Goal: Use online tool/utility: Utilize a website feature to perform a specific function

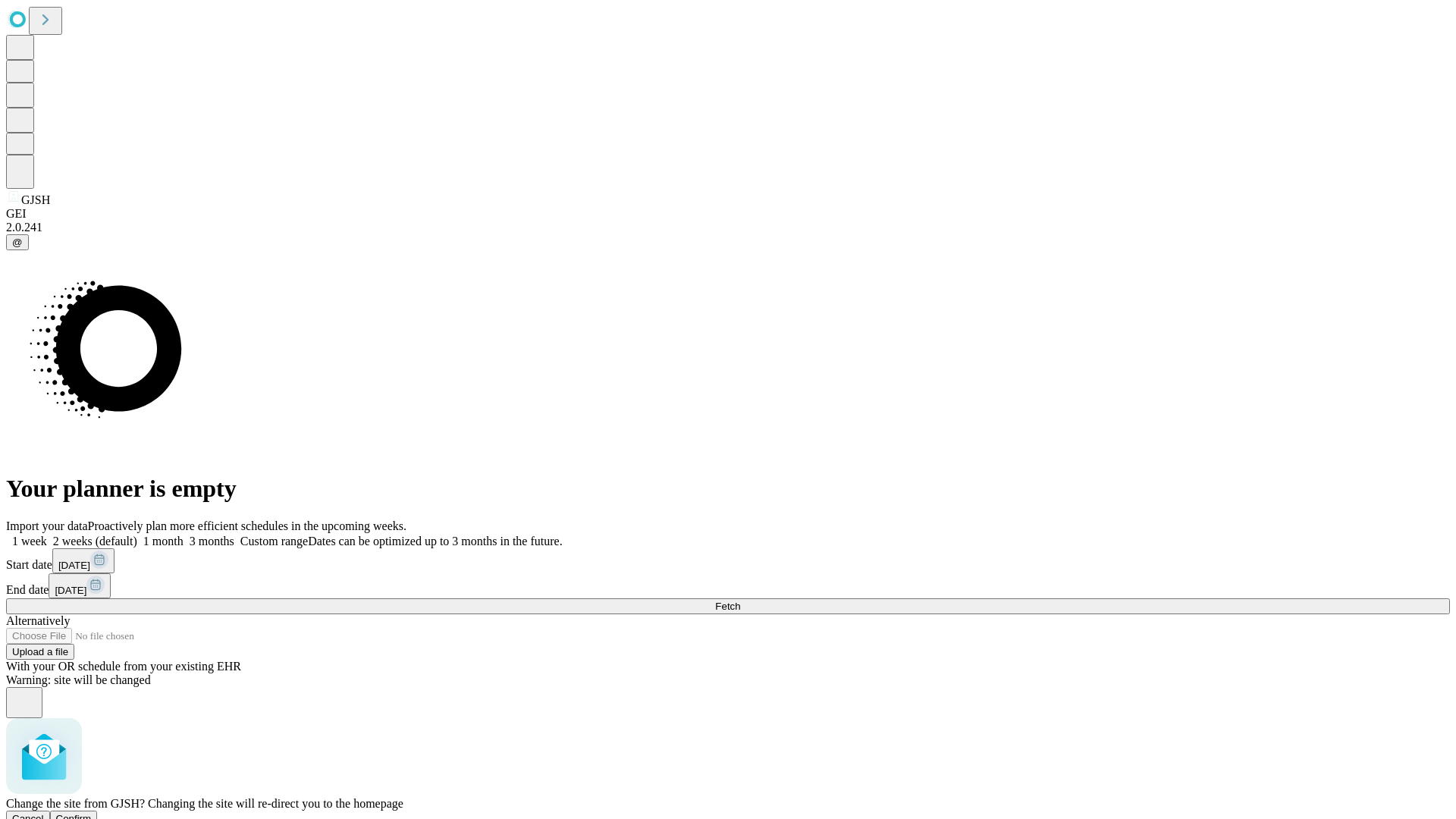
click at [92, 813] on span "Confirm" at bounding box center [73, 819] width 36 height 12
click at [137, 535] on label "2 weeks (default)" at bounding box center [92, 541] width 90 height 13
click at [740, 601] on span "Fetch" at bounding box center [728, 607] width 25 height 12
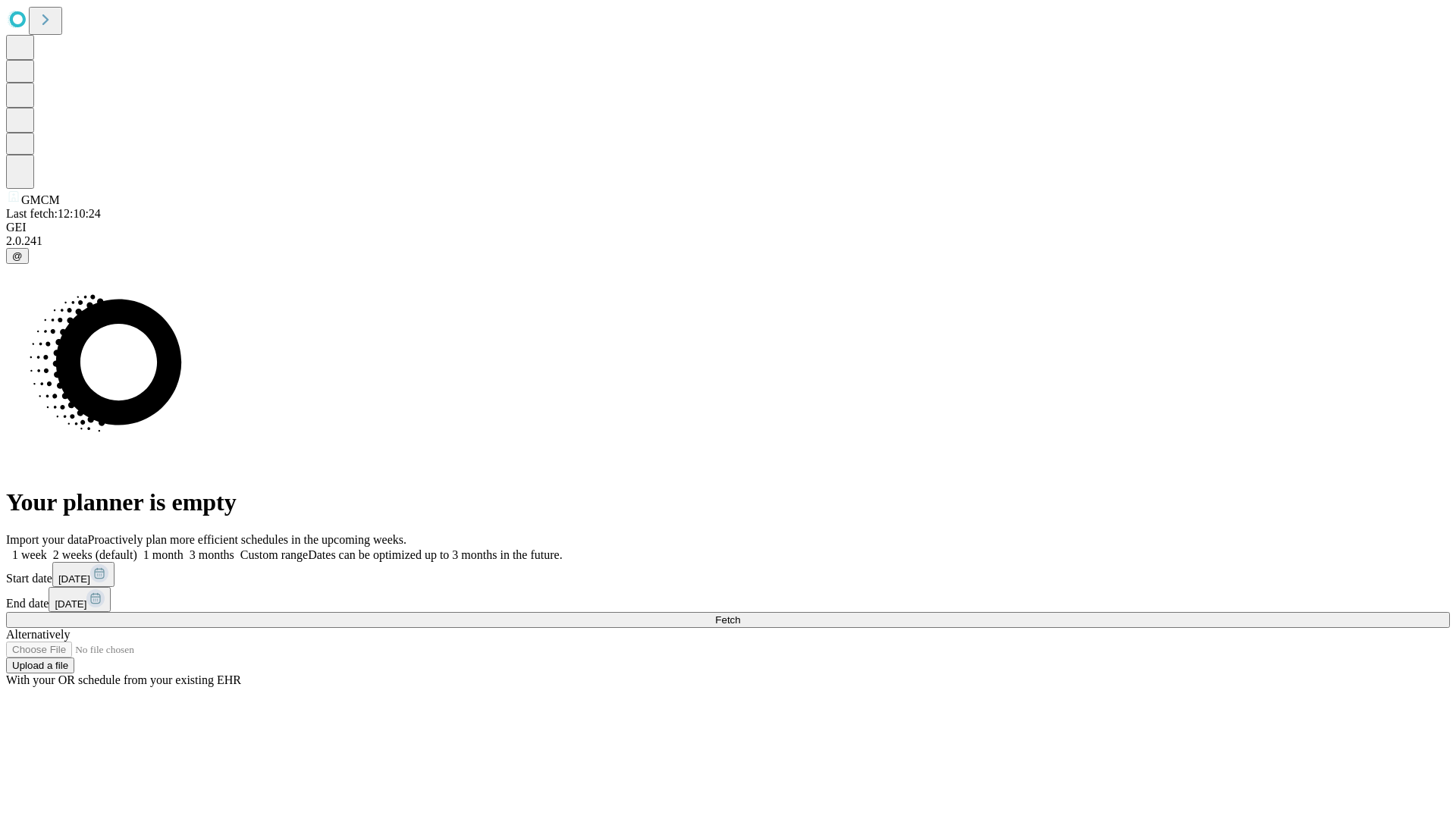
click at [740, 614] on span "Fetch" at bounding box center [728, 620] width 25 height 12
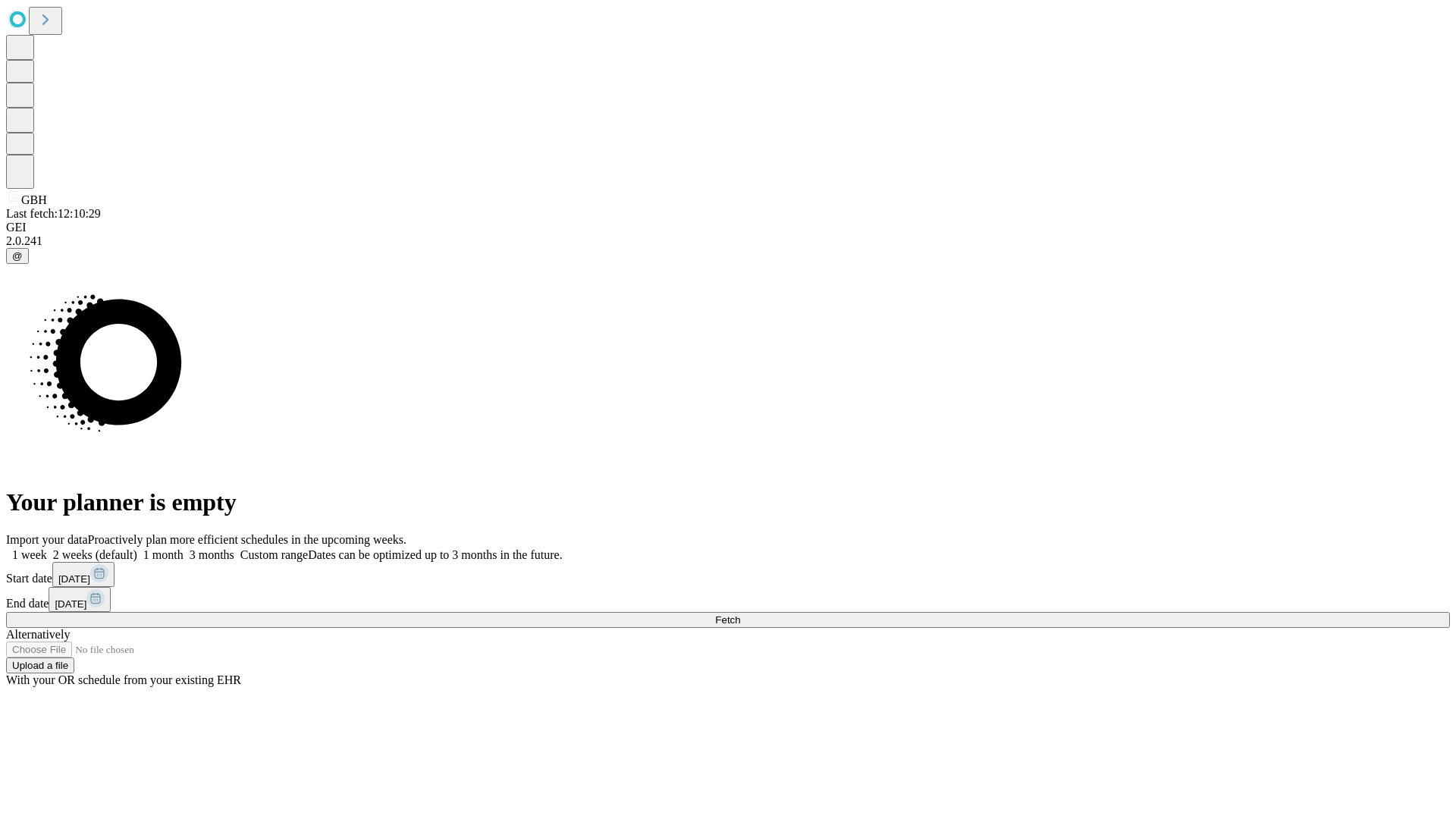
click at [137, 549] on label "2 weeks (default)" at bounding box center [92, 554] width 90 height 13
click at [740, 614] on span "Fetch" at bounding box center [728, 620] width 25 height 12
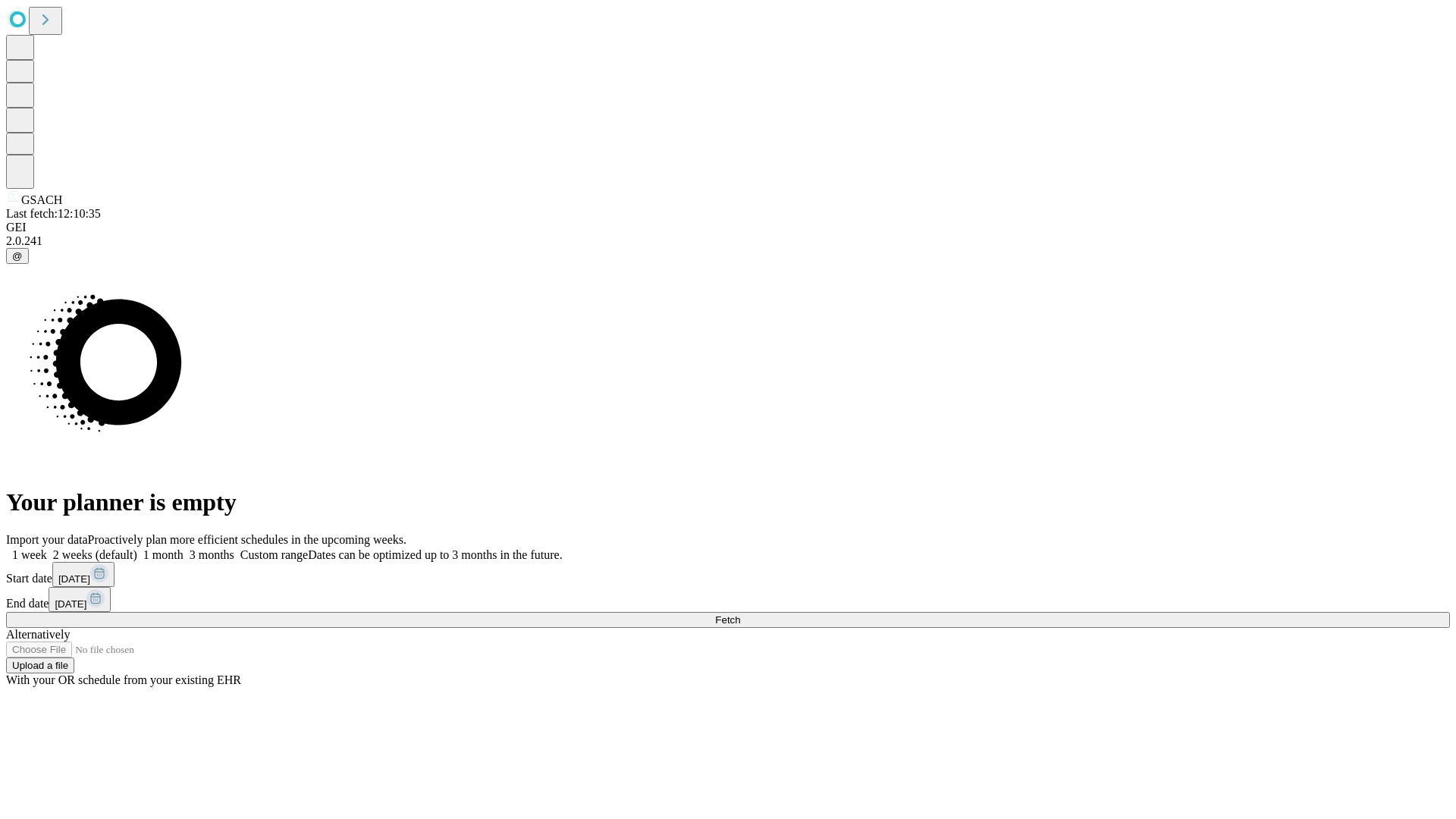
click at [137, 549] on label "2 weeks (default)" at bounding box center [92, 554] width 90 height 13
click at [740, 614] on span "Fetch" at bounding box center [728, 620] width 25 height 12
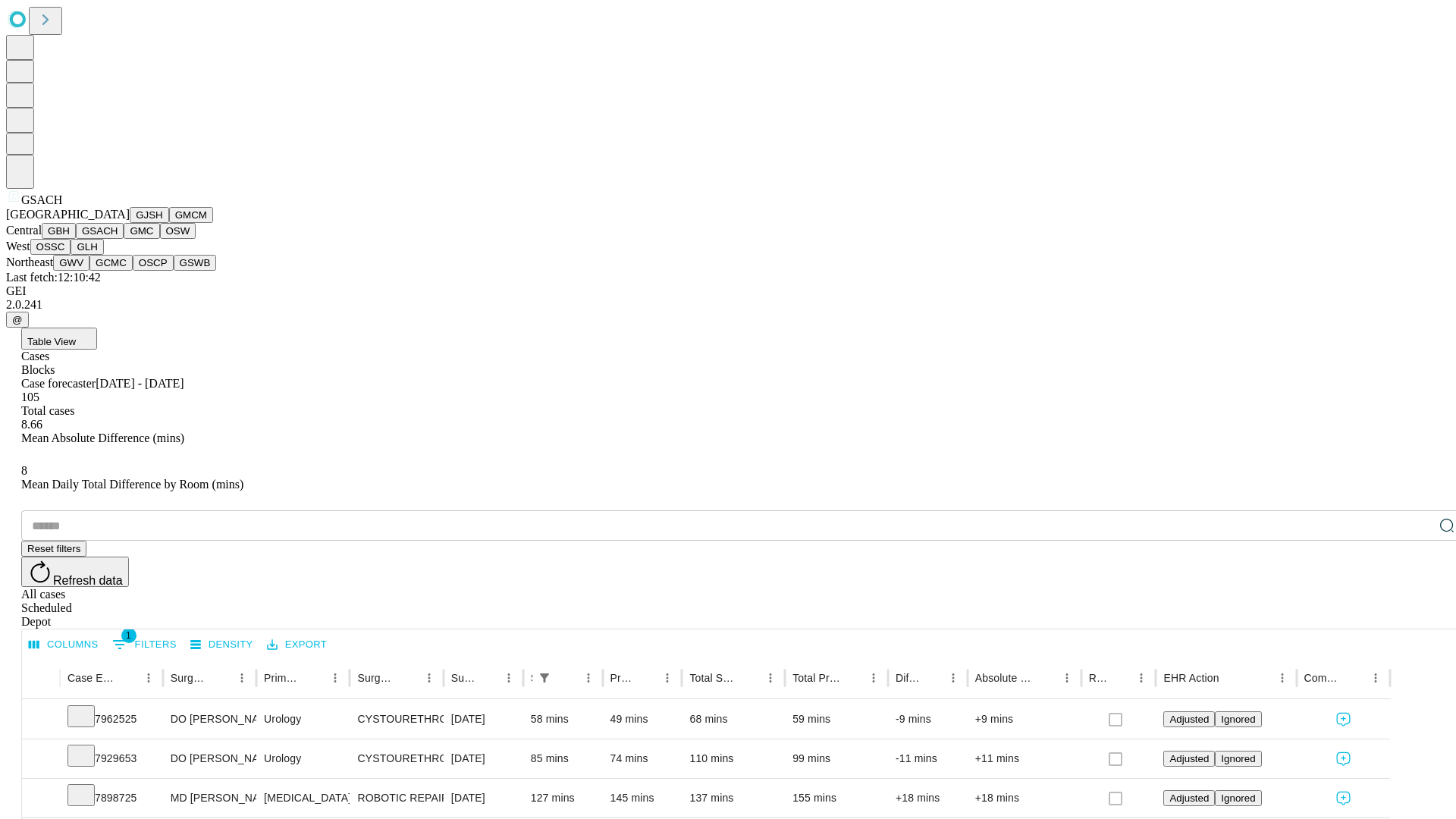
click at [124, 239] on button "GMC" at bounding box center [141, 231] width 36 height 15
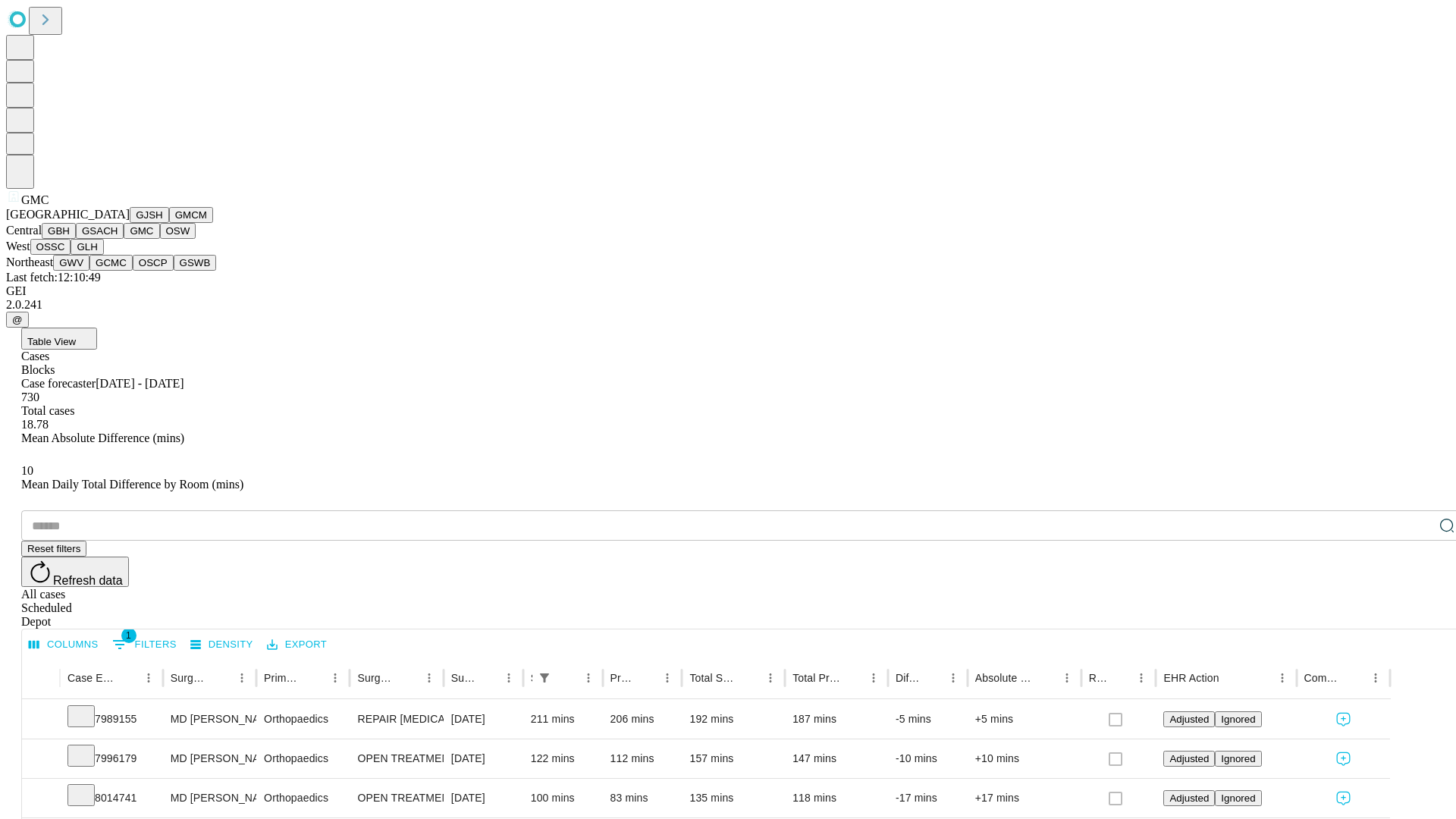
click at [160, 239] on button "OSW" at bounding box center [179, 231] width 37 height 15
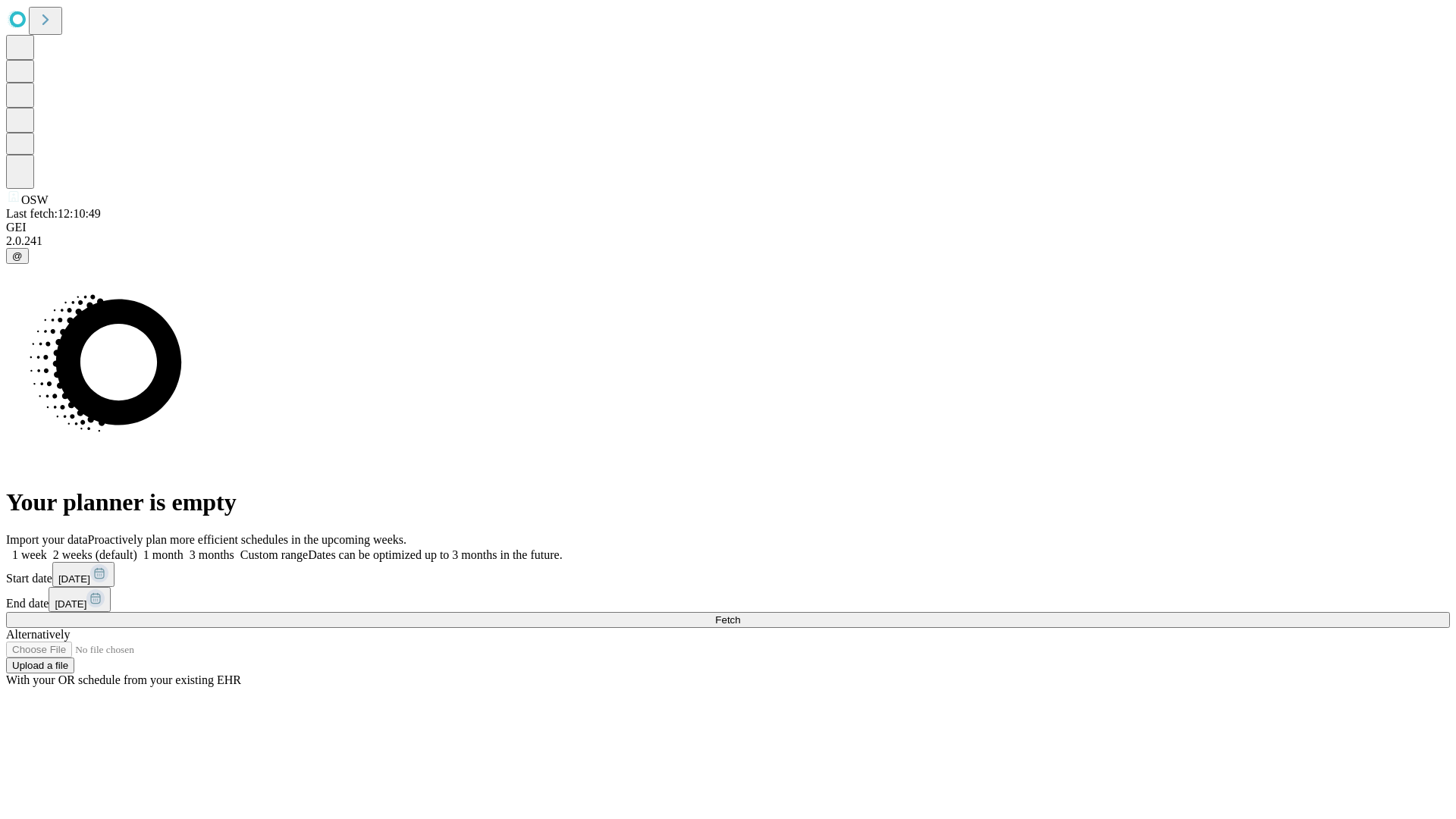
click at [137, 549] on label "2 weeks (default)" at bounding box center [92, 554] width 90 height 13
click at [740, 614] on span "Fetch" at bounding box center [728, 620] width 25 height 12
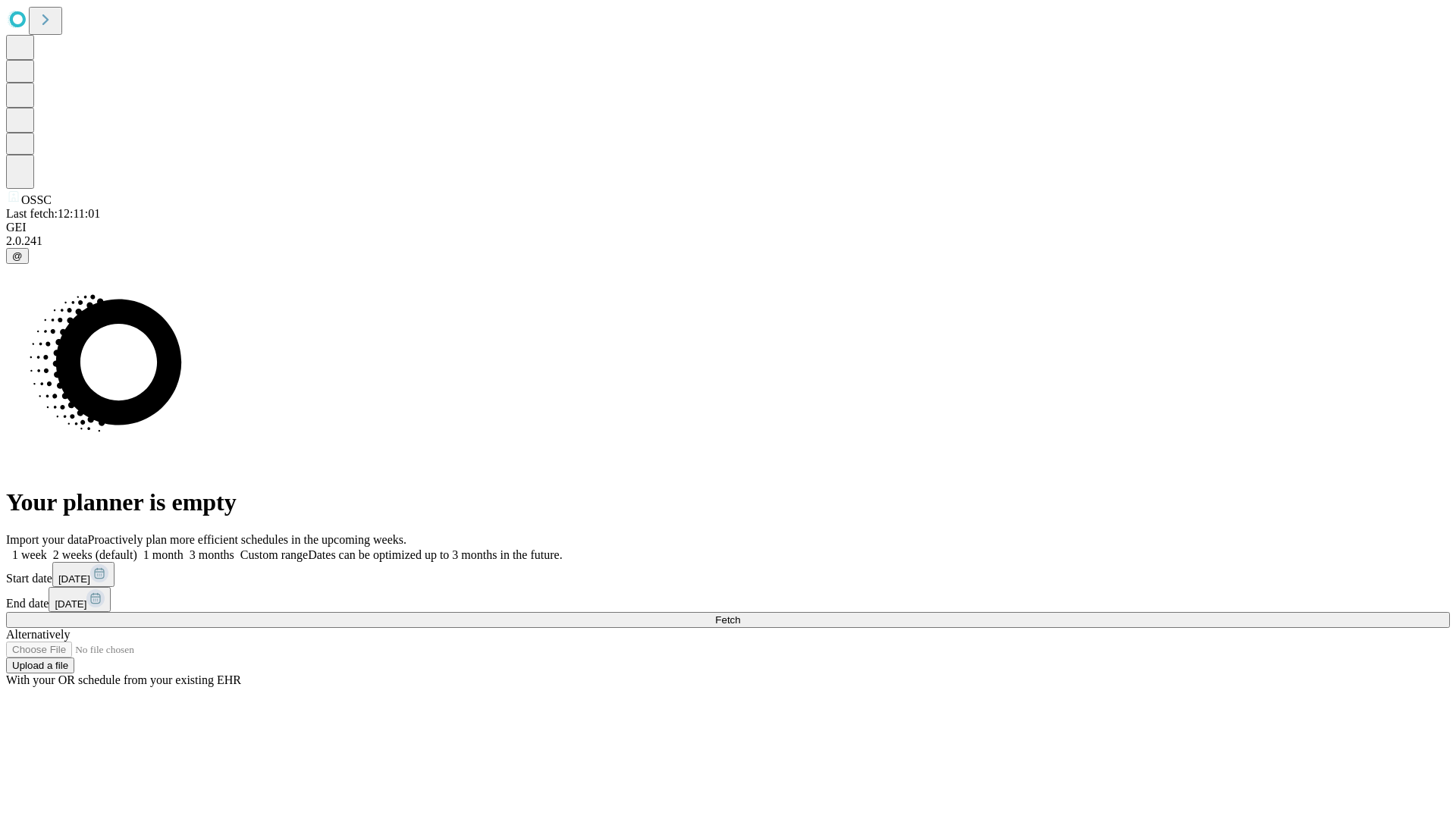
click at [137, 549] on label "2 weeks (default)" at bounding box center [92, 554] width 90 height 13
click at [740, 614] on span "Fetch" at bounding box center [728, 620] width 25 height 12
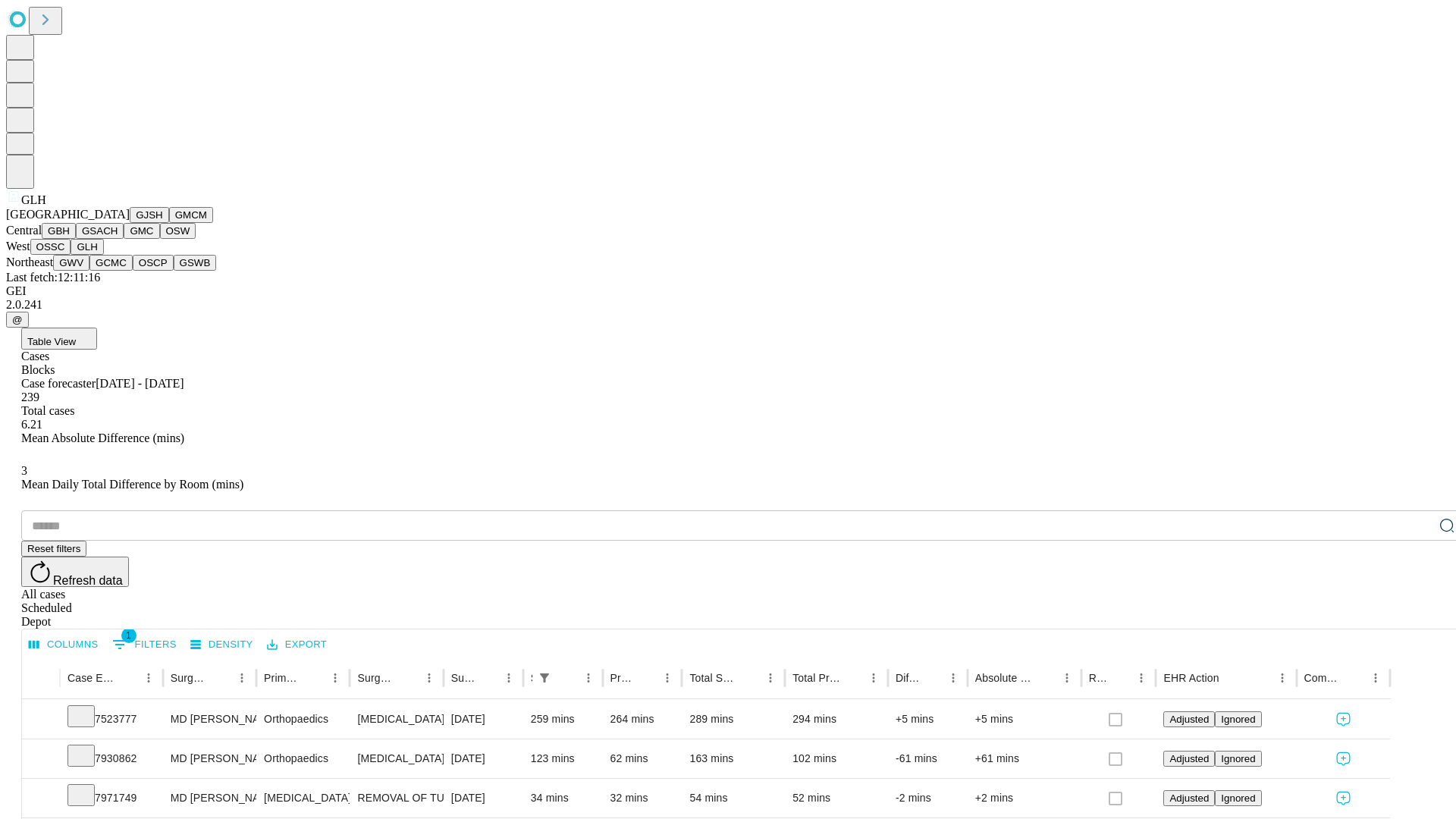
click at [90, 270] on button "GWV" at bounding box center [71, 263] width 37 height 15
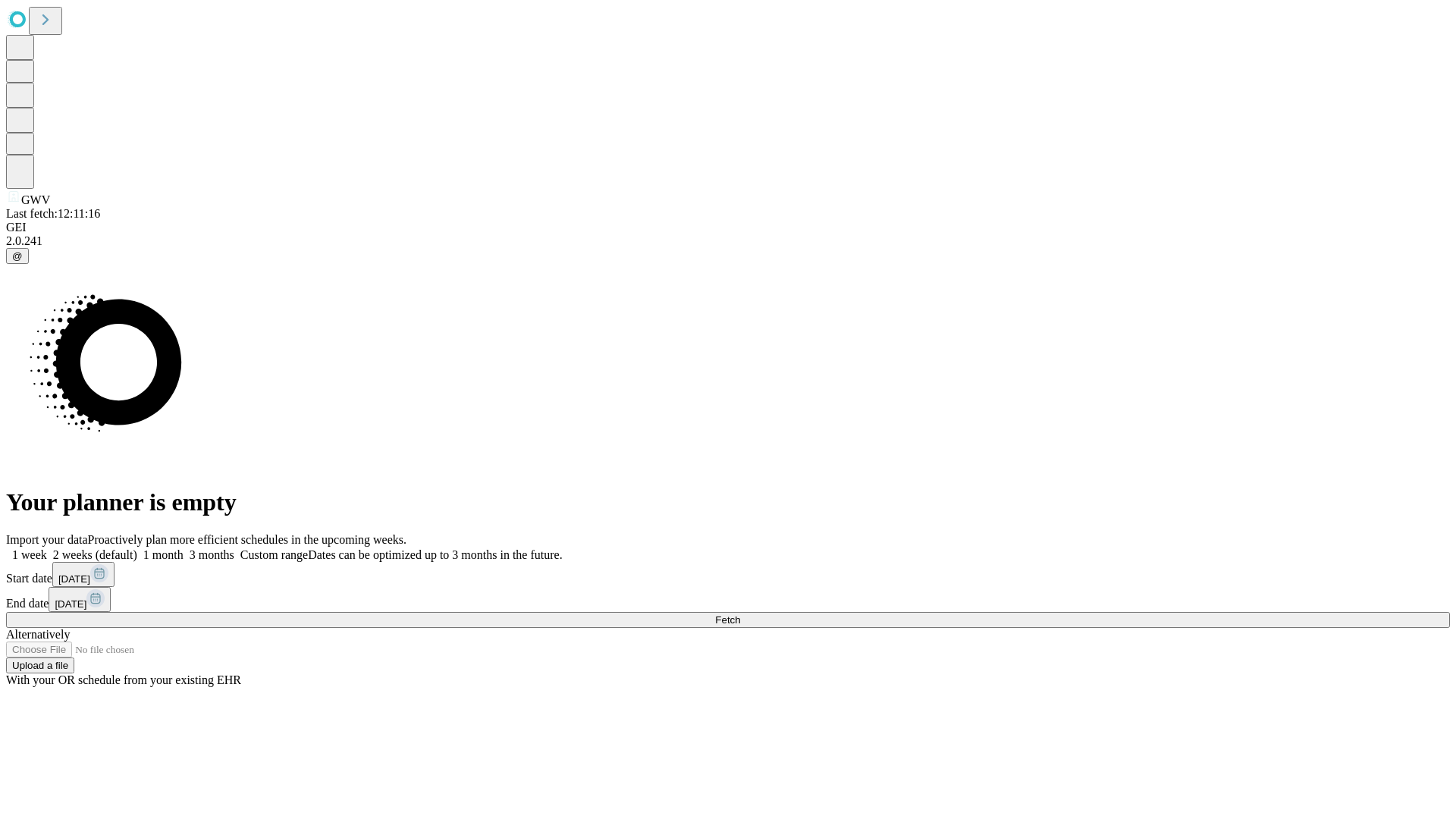
click at [137, 549] on label "2 weeks (default)" at bounding box center [92, 554] width 90 height 13
click at [740, 614] on span "Fetch" at bounding box center [728, 620] width 25 height 12
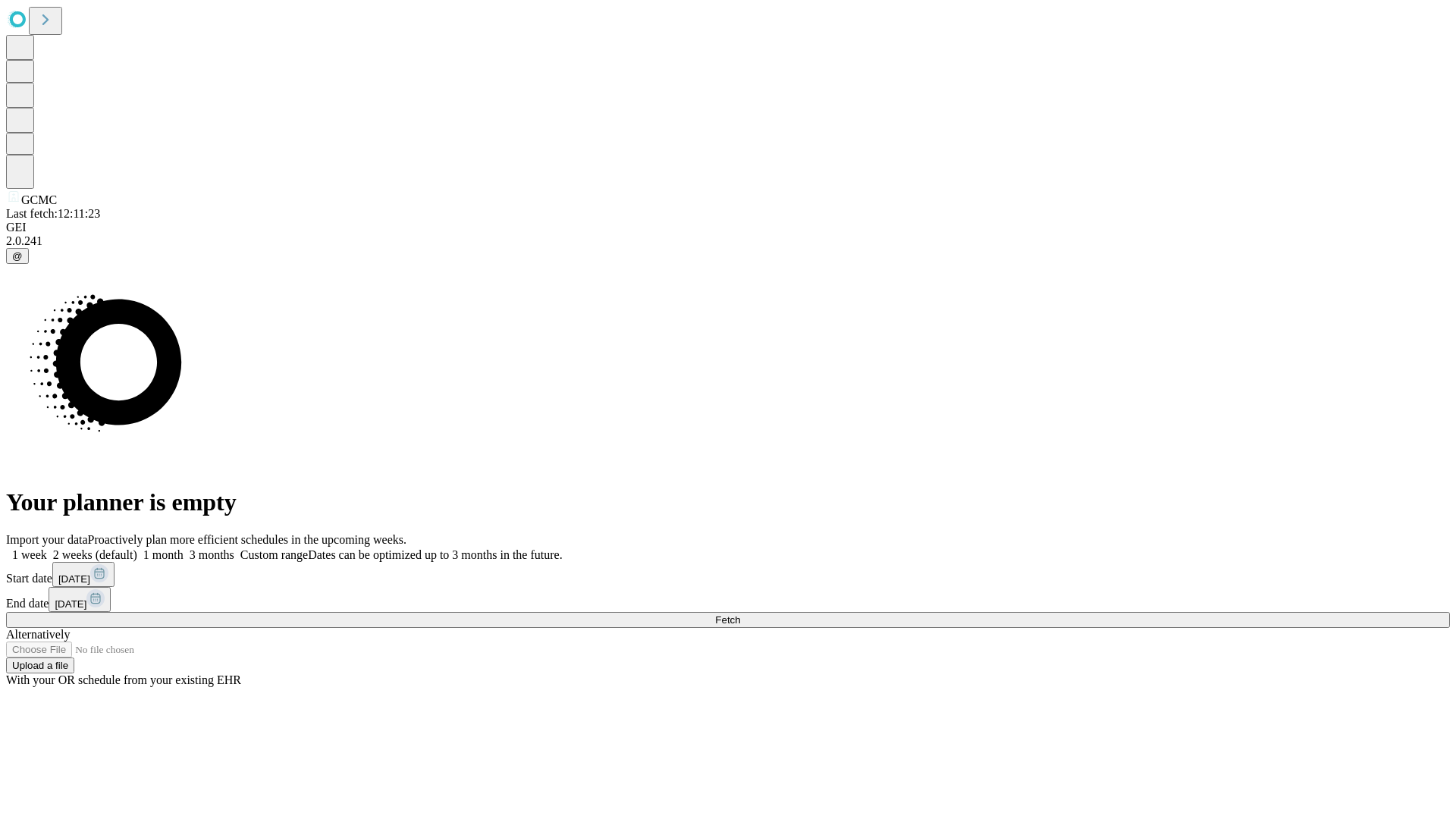
click at [137, 549] on label "2 weeks (default)" at bounding box center [92, 554] width 90 height 13
click at [740, 614] on span "Fetch" at bounding box center [728, 620] width 25 height 12
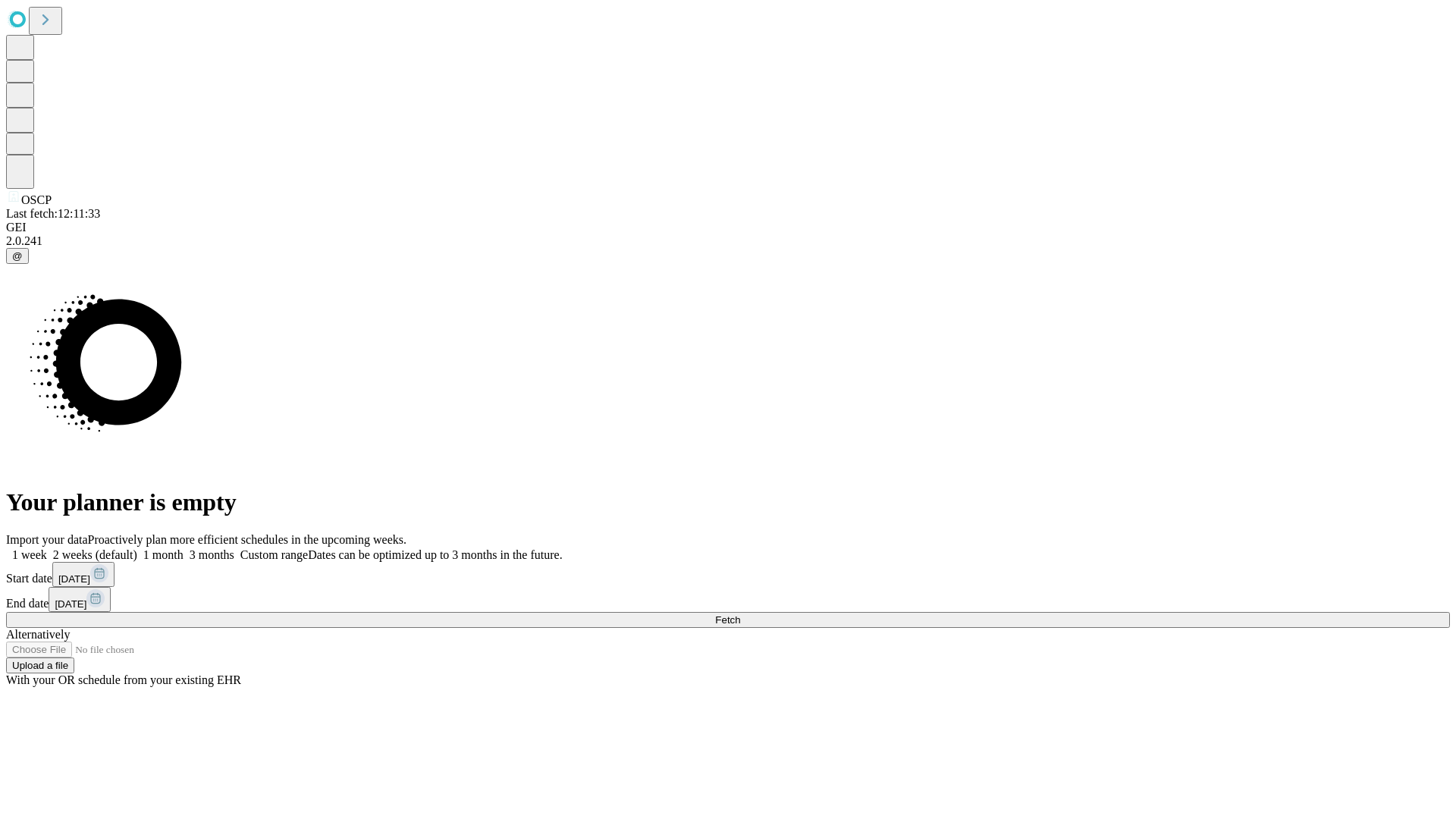
click at [137, 549] on label "2 weeks (default)" at bounding box center [92, 554] width 90 height 13
click at [740, 614] on span "Fetch" at bounding box center [728, 620] width 25 height 12
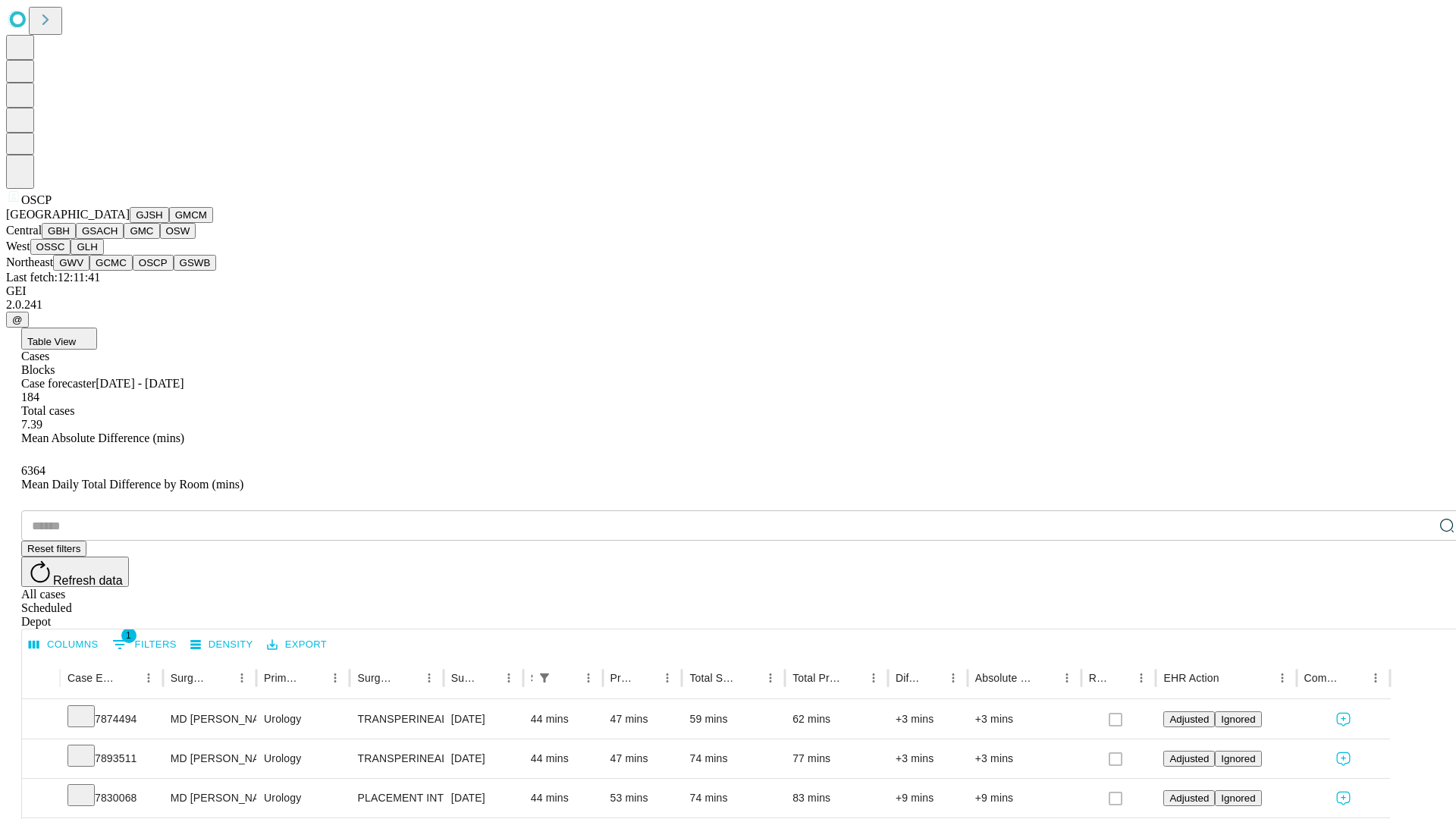
click at [174, 270] on button "GSWB" at bounding box center [195, 263] width 43 height 15
